Goal: Find specific page/section: Find specific page/section

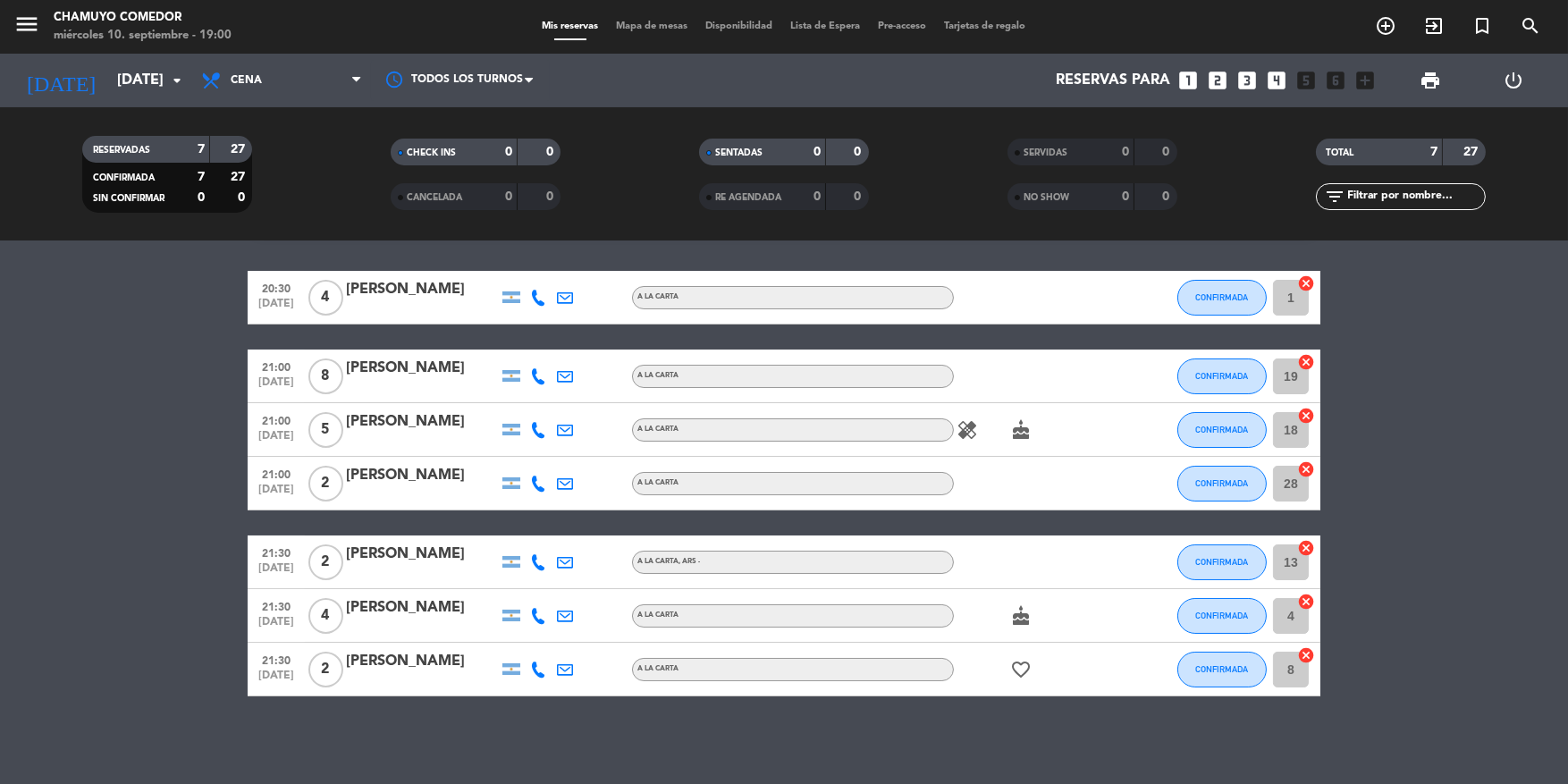
scroll to position [54, 0]
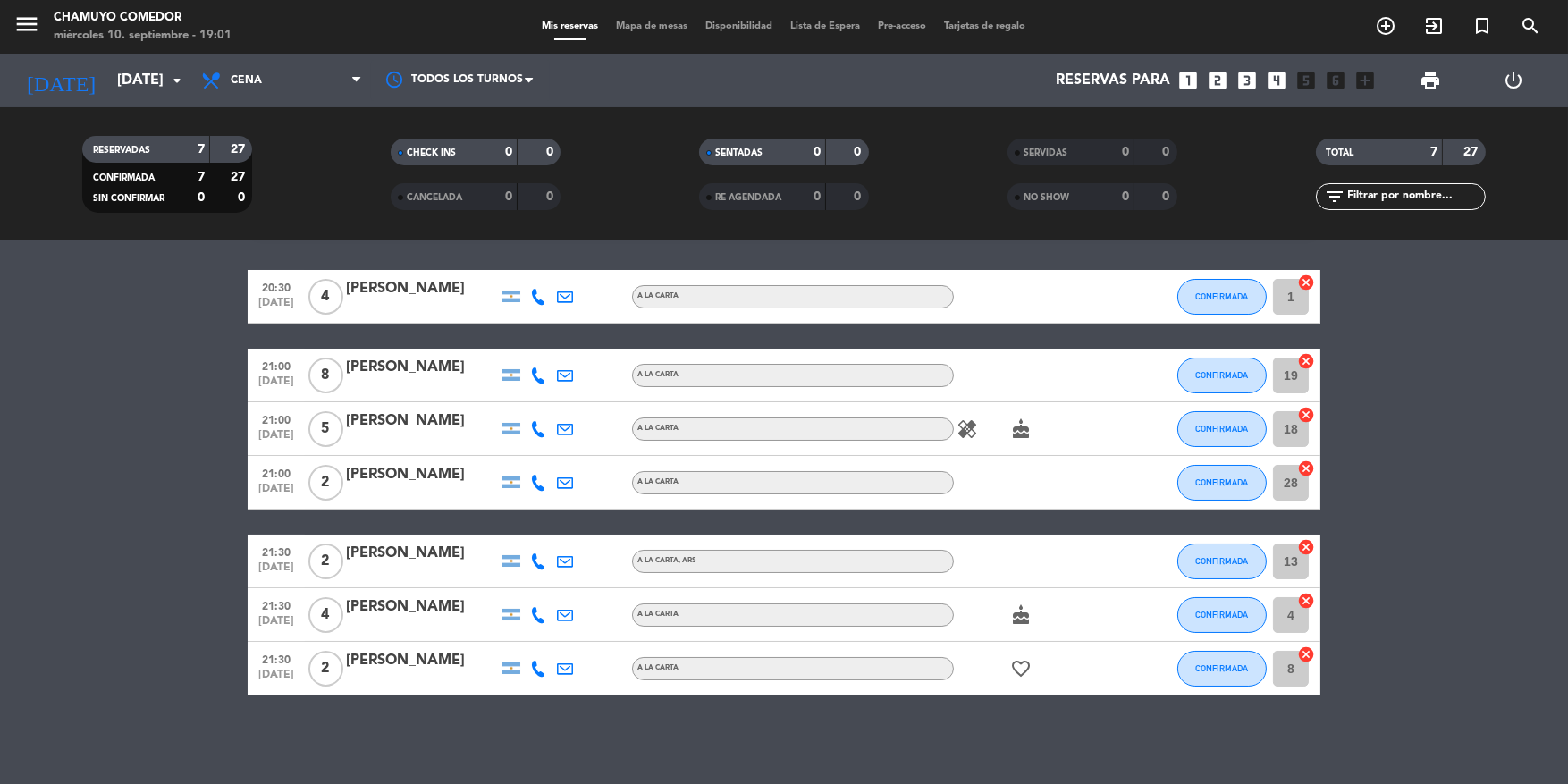
click at [849, 13] on div "menu Chamuyo Comedor [DATE] 10. septiembre - 19:01 Mis reservas Mapa de mesas D…" at bounding box center [784, 27] width 1568 height 54
click at [843, 26] on span "Lista de Espera" at bounding box center [826, 27] width 88 height 10
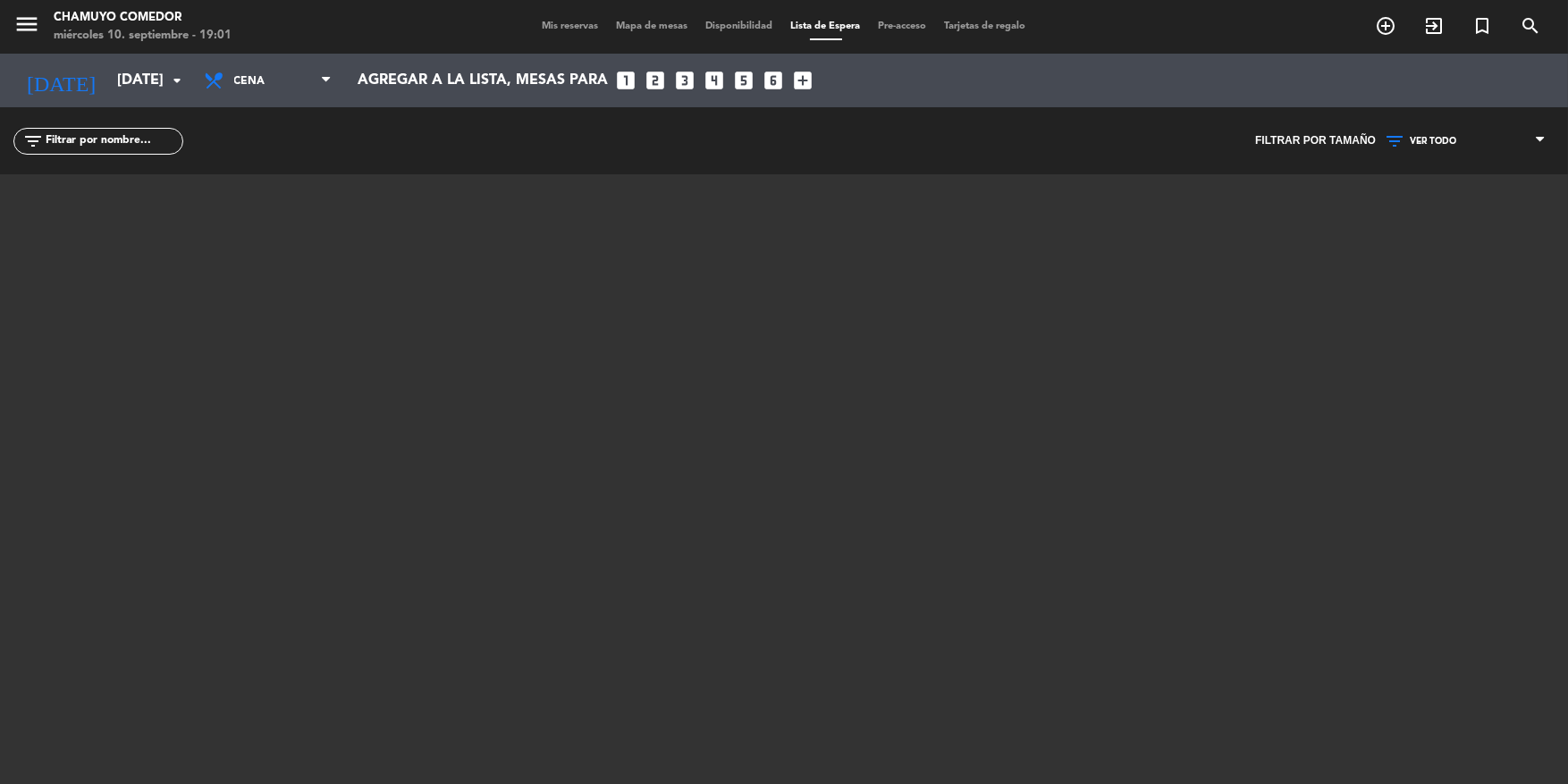
click at [591, 33] on div "Mis reservas Mapa de mesas Disponibilidad Lista de Espera Pre-acceso Tarjetas d…" at bounding box center [784, 27] width 502 height 16
click at [583, 33] on div "Mis reservas Mapa de mesas Disponibilidad Lista de Espera Pre-acceso Tarjetas d…" at bounding box center [784, 27] width 502 height 16
click at [577, 24] on span "Mis reservas" at bounding box center [570, 27] width 75 height 10
